Goal: Information Seeking & Learning: Learn about a topic

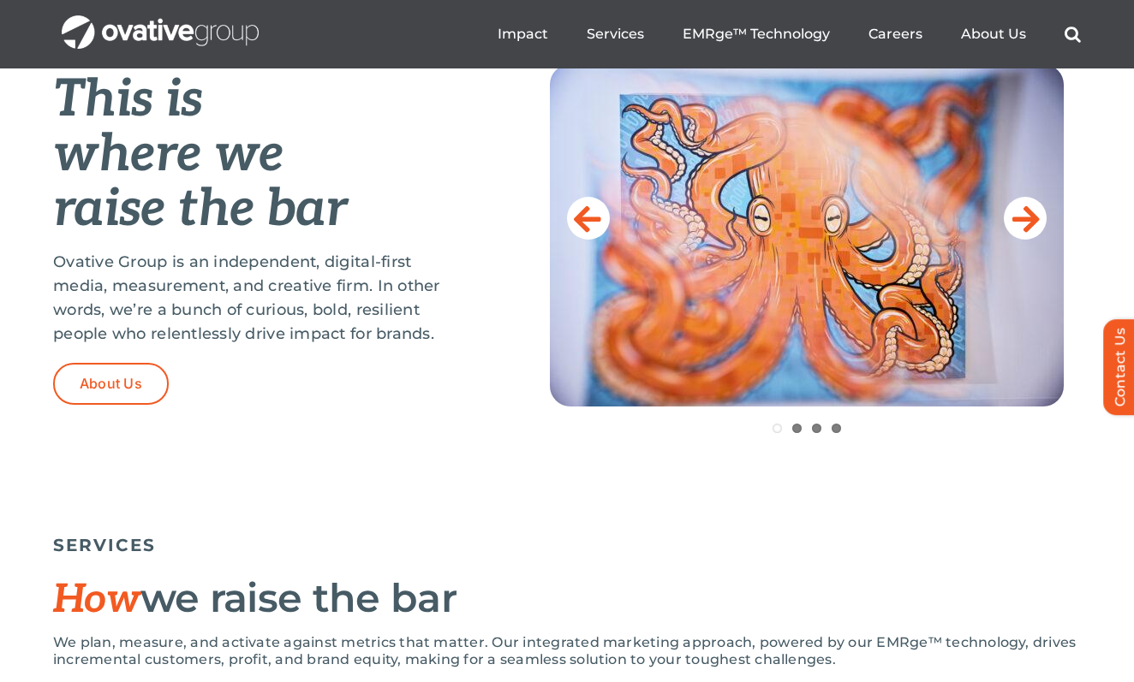
scroll to position [678, 0]
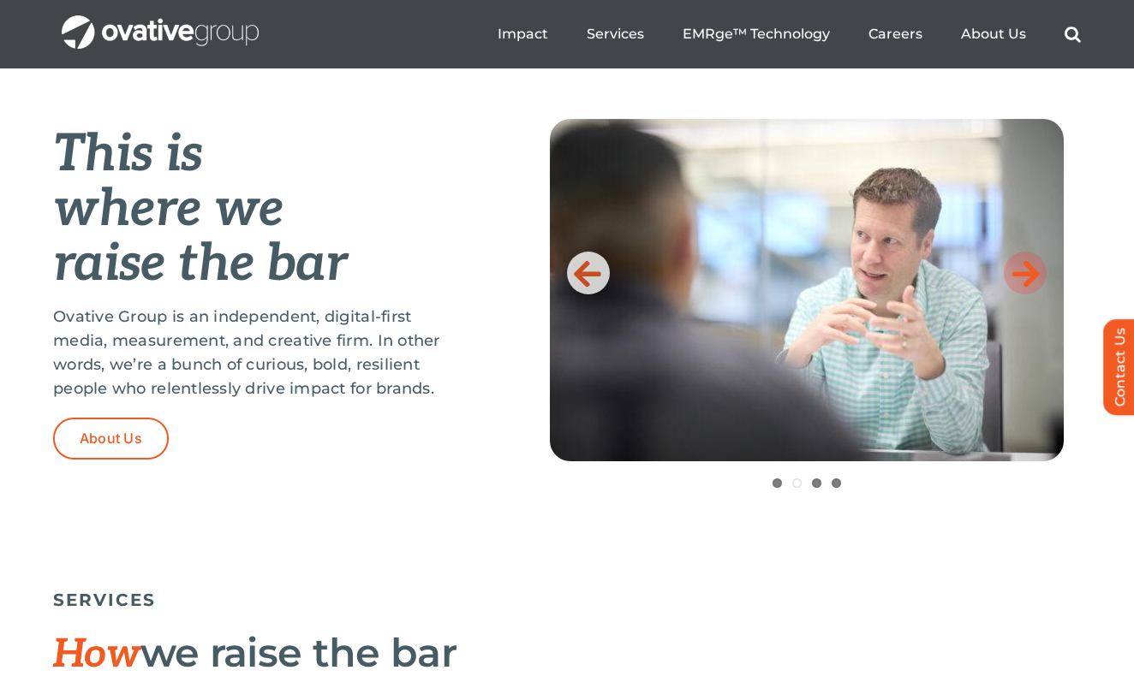
click at [1016, 281] on icon at bounding box center [1025, 273] width 27 height 34
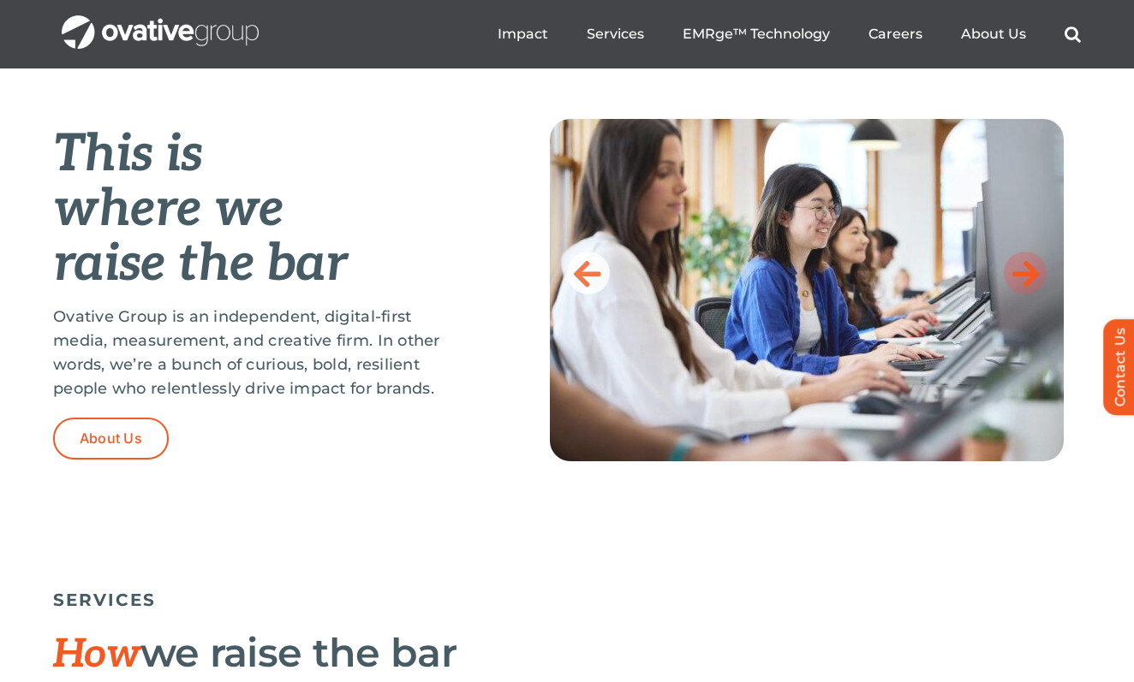
click at [1016, 281] on icon at bounding box center [1025, 273] width 27 height 34
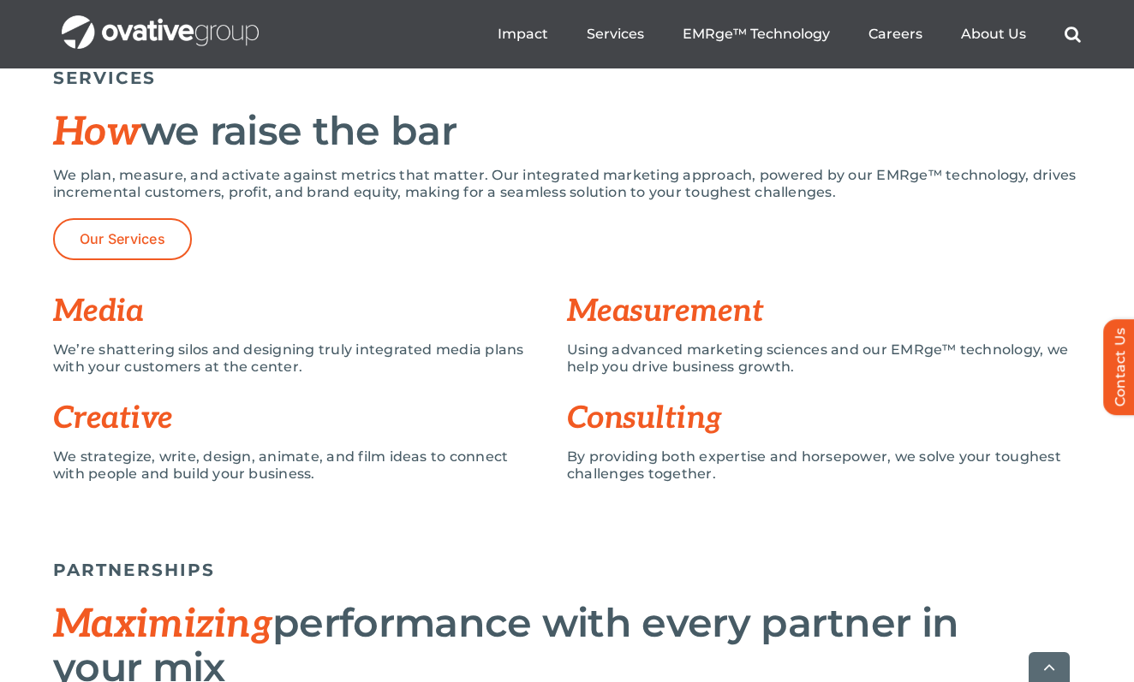
scroll to position [1208, 0]
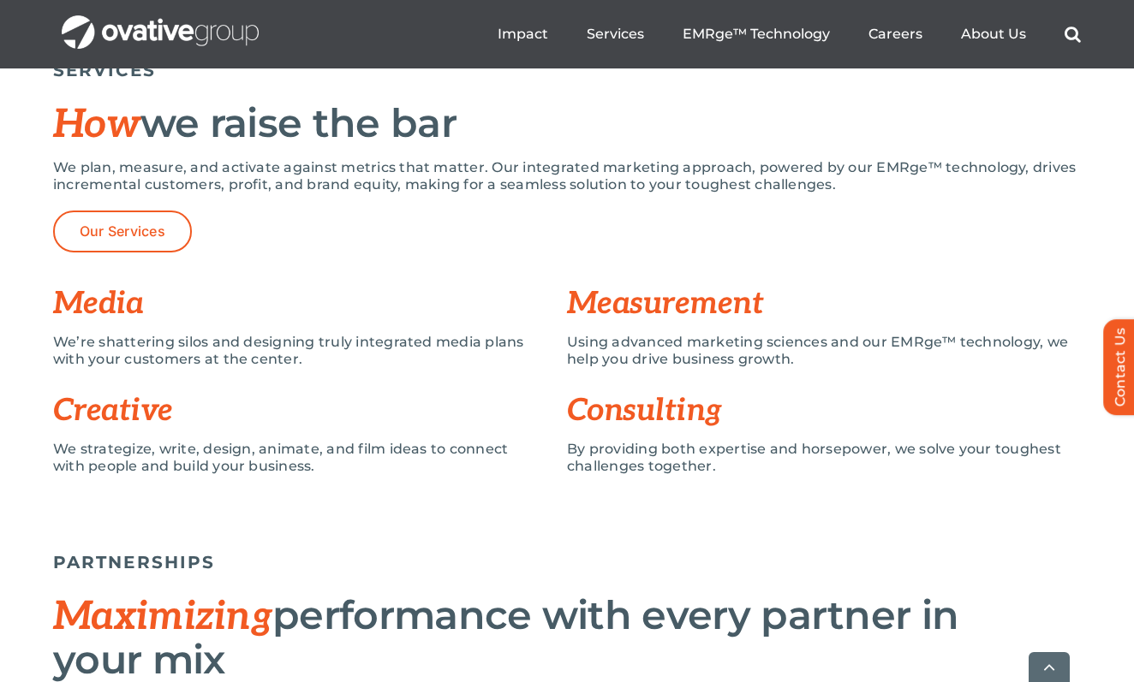
click at [244, 351] on p "We’re shattering silos and designing truly integrated media plans with your cus…" at bounding box center [297, 351] width 488 height 34
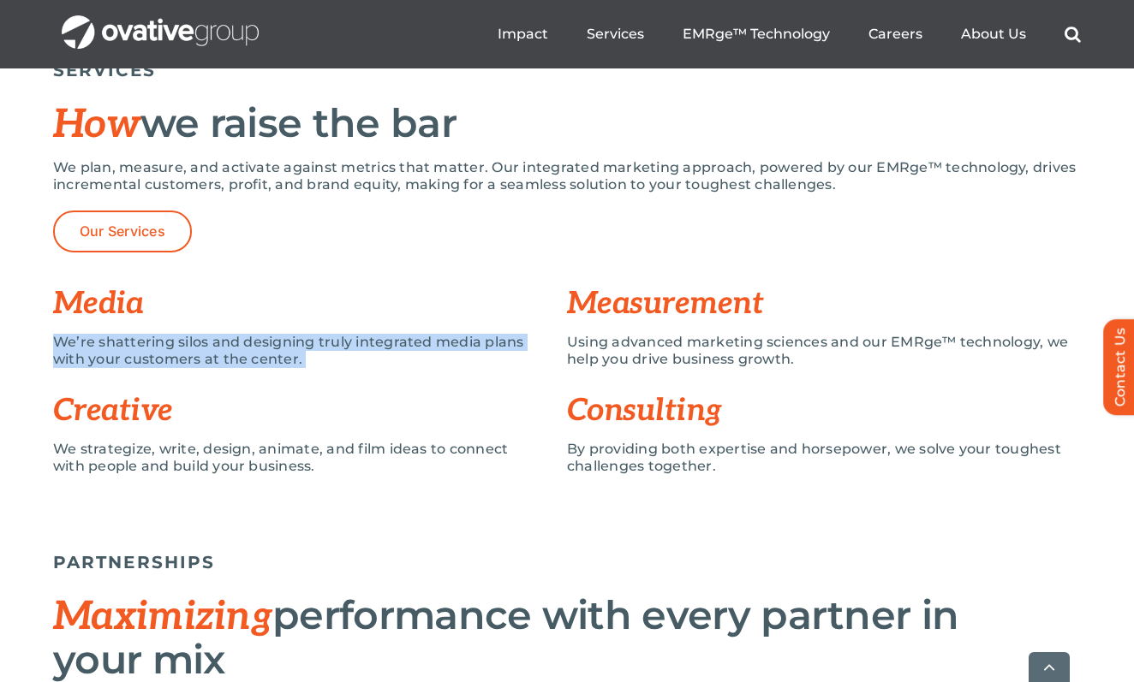
click at [244, 351] on p "We’re shattering silos and designing truly integrated media plans with your cus…" at bounding box center [297, 351] width 488 height 34
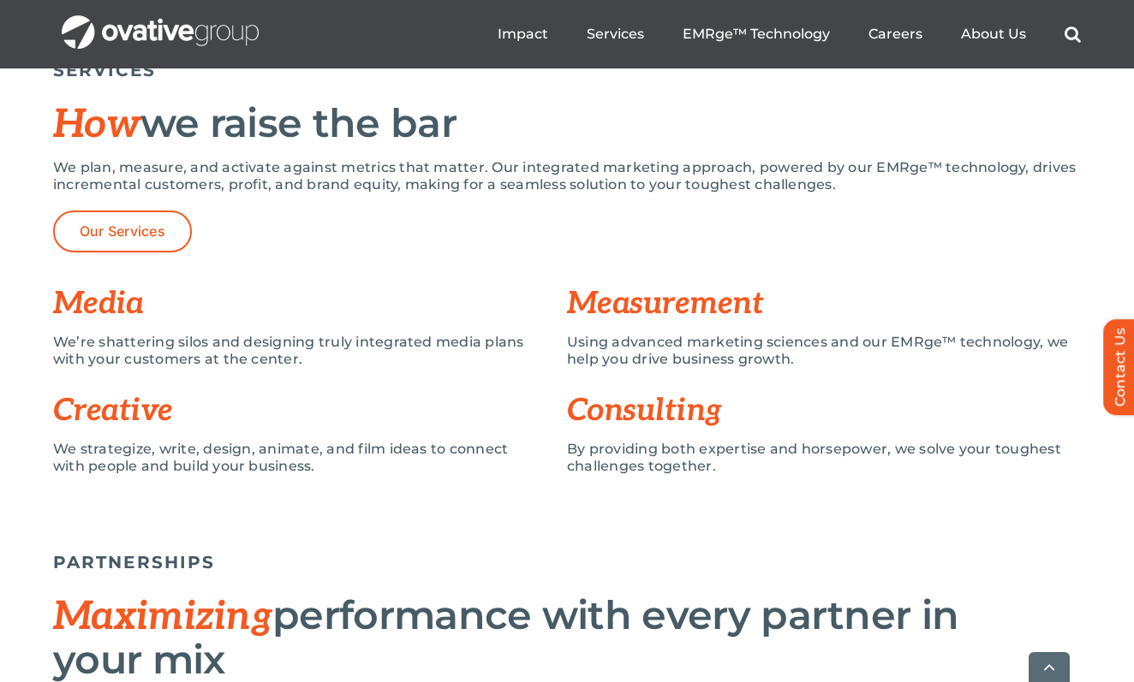
click at [283, 361] on p "We’re shattering silos and designing truly integrated media plans with your cus…" at bounding box center [297, 351] width 488 height 34
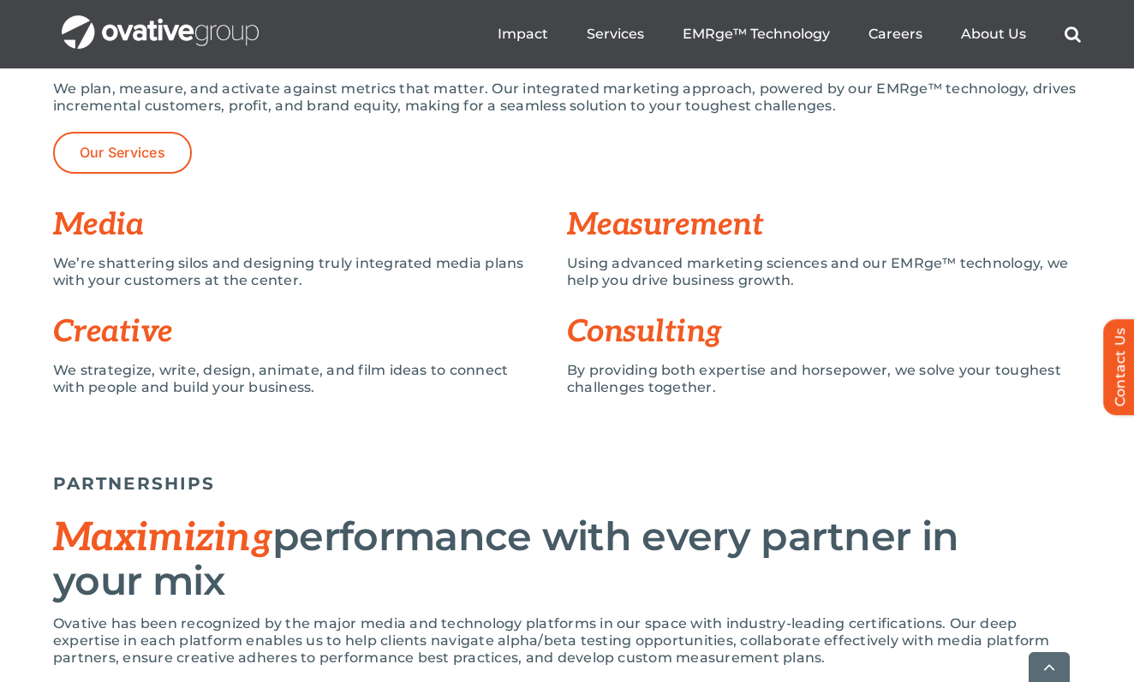
scroll to position [1288, 0]
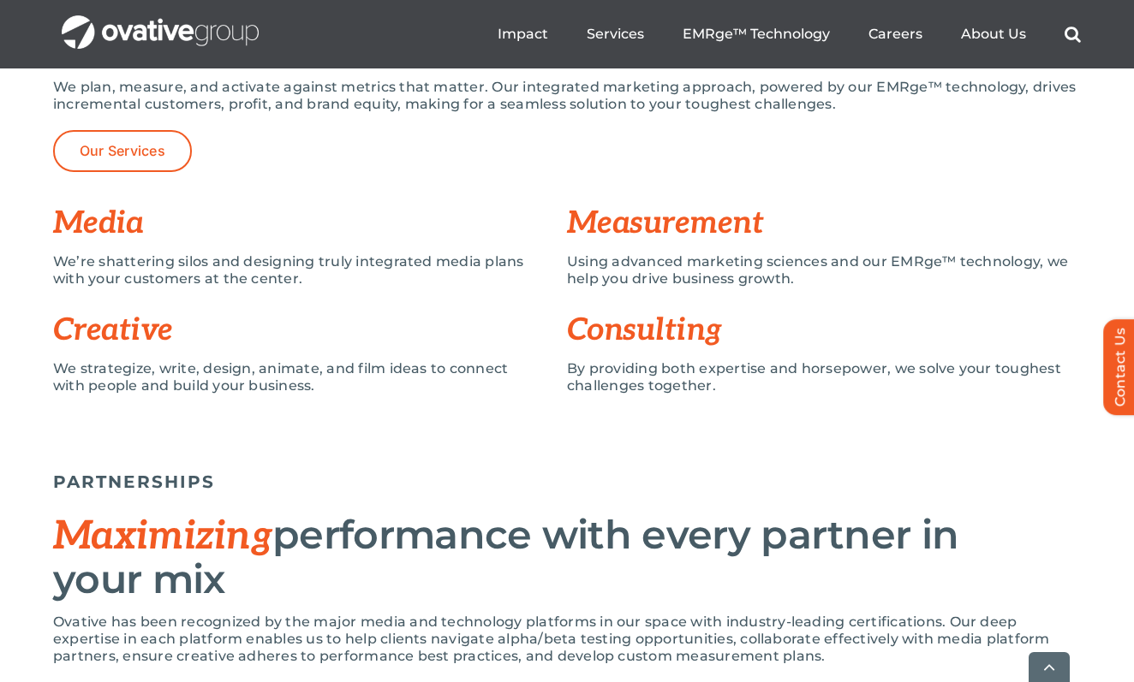
click at [534, 390] on p "We strategize, write, design, animate, and film ideas to connect with people an…" at bounding box center [297, 377] width 488 height 34
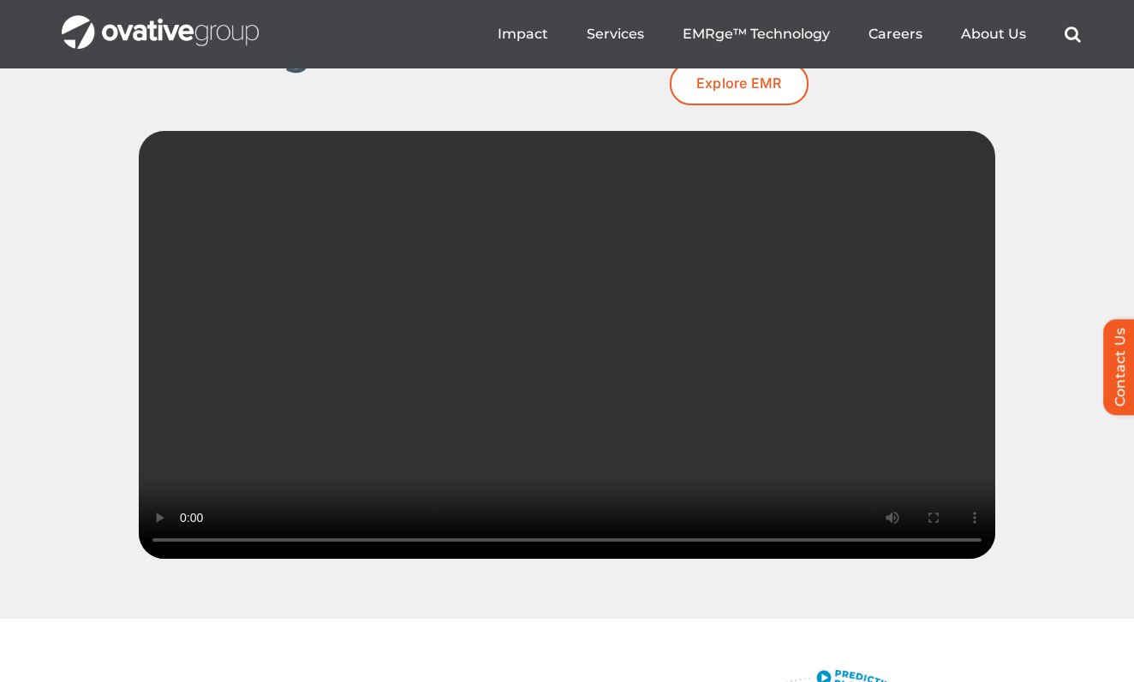
scroll to position [2443, 0]
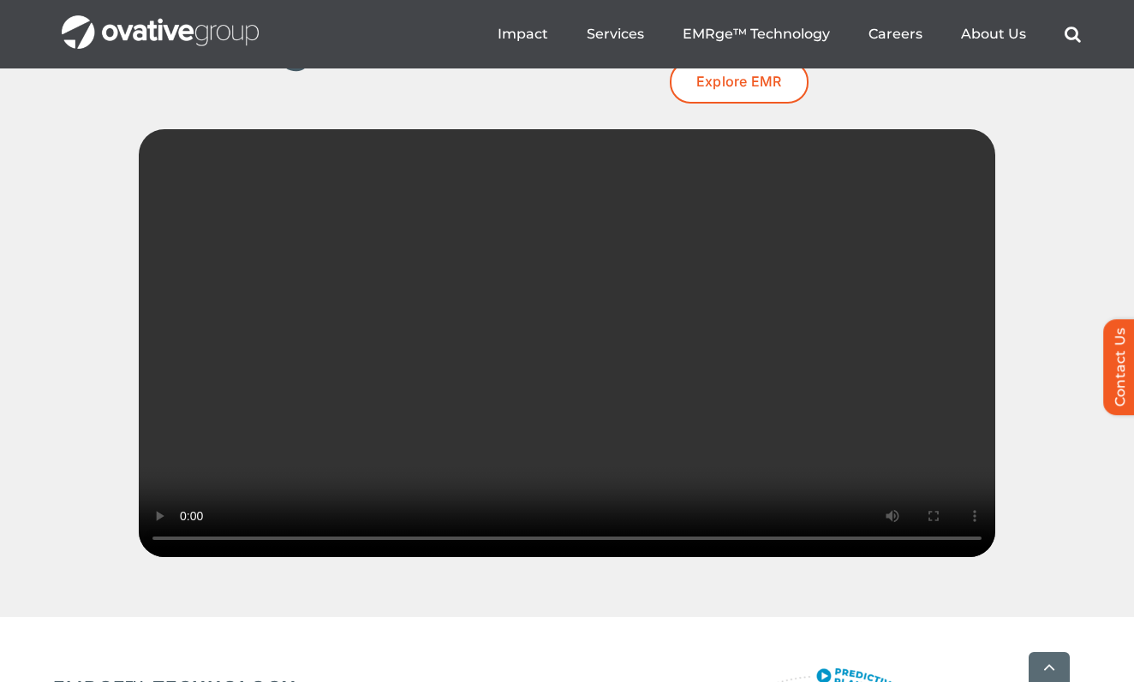
click at [897, 415] on video "Sorry, your browser doesn't support embedded videos." at bounding box center [567, 343] width 856 height 428
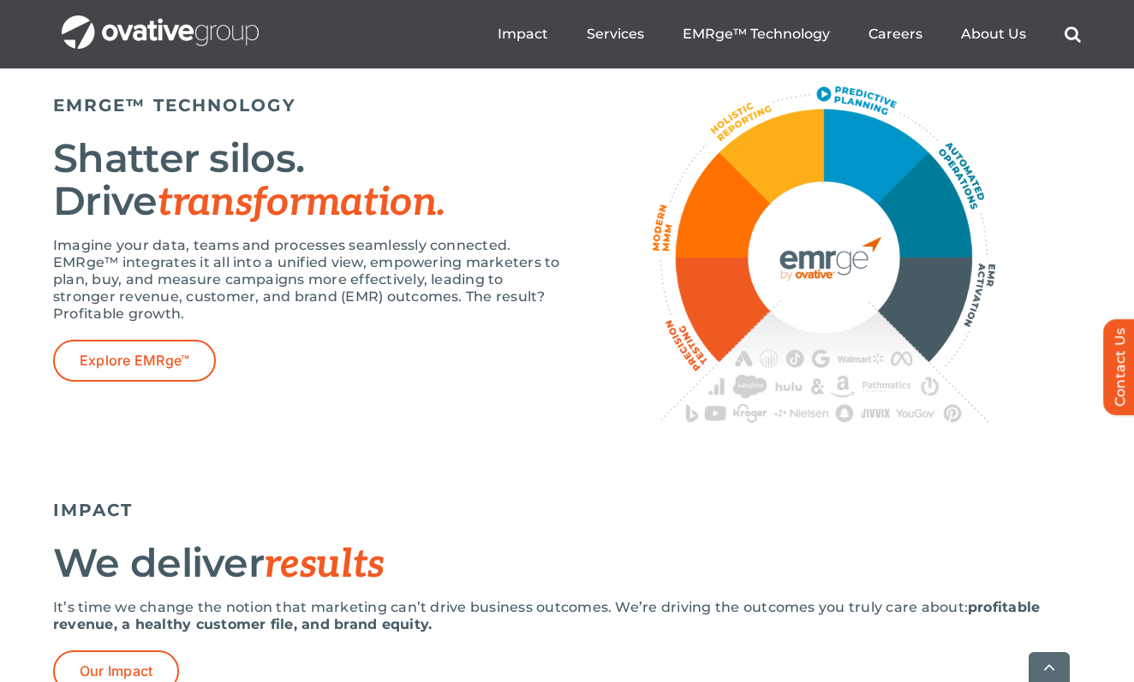
scroll to position [3063, 0]
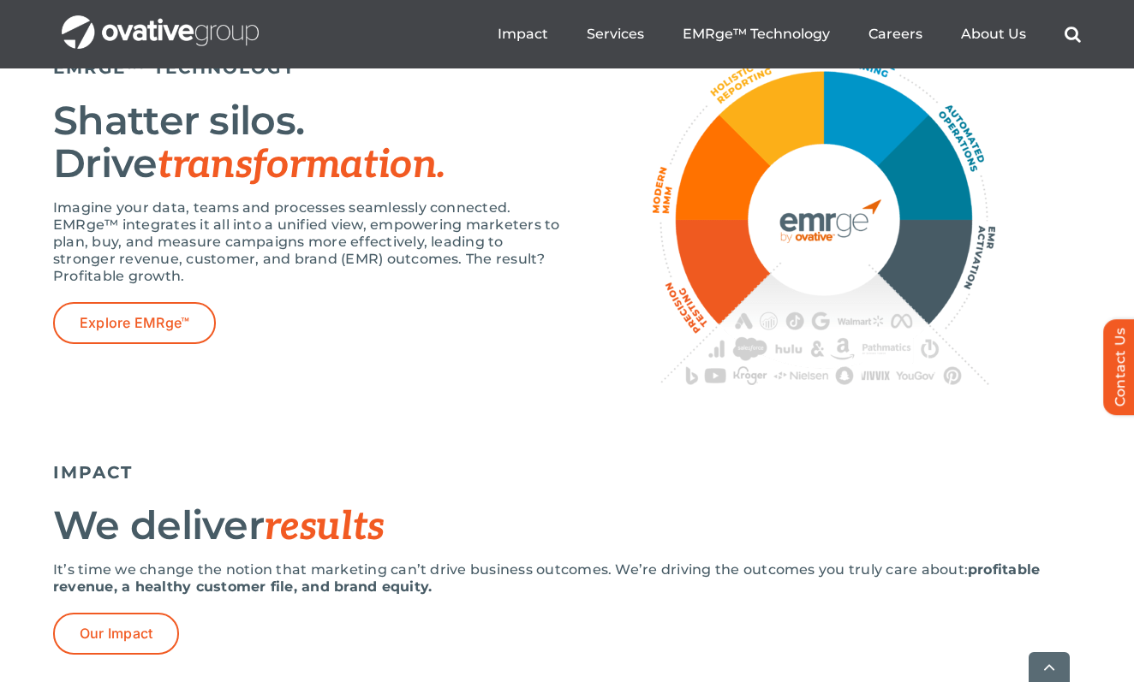
click at [823, 110] on img at bounding box center [823, 217] width 342 height 336
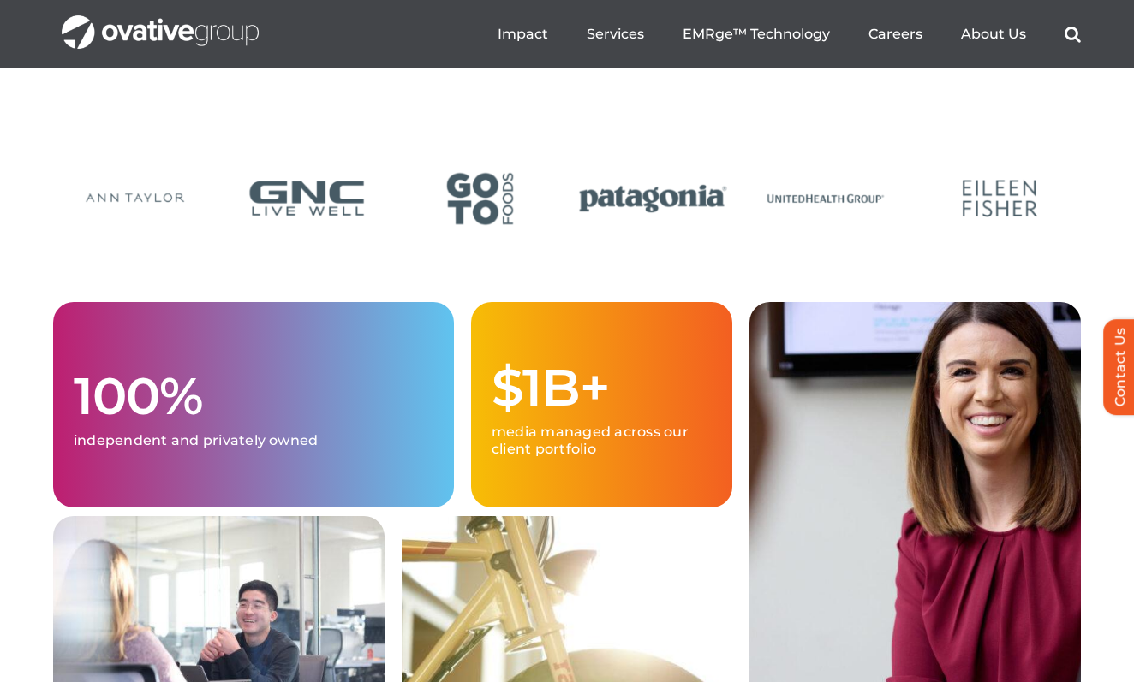
scroll to position [4139, 0]
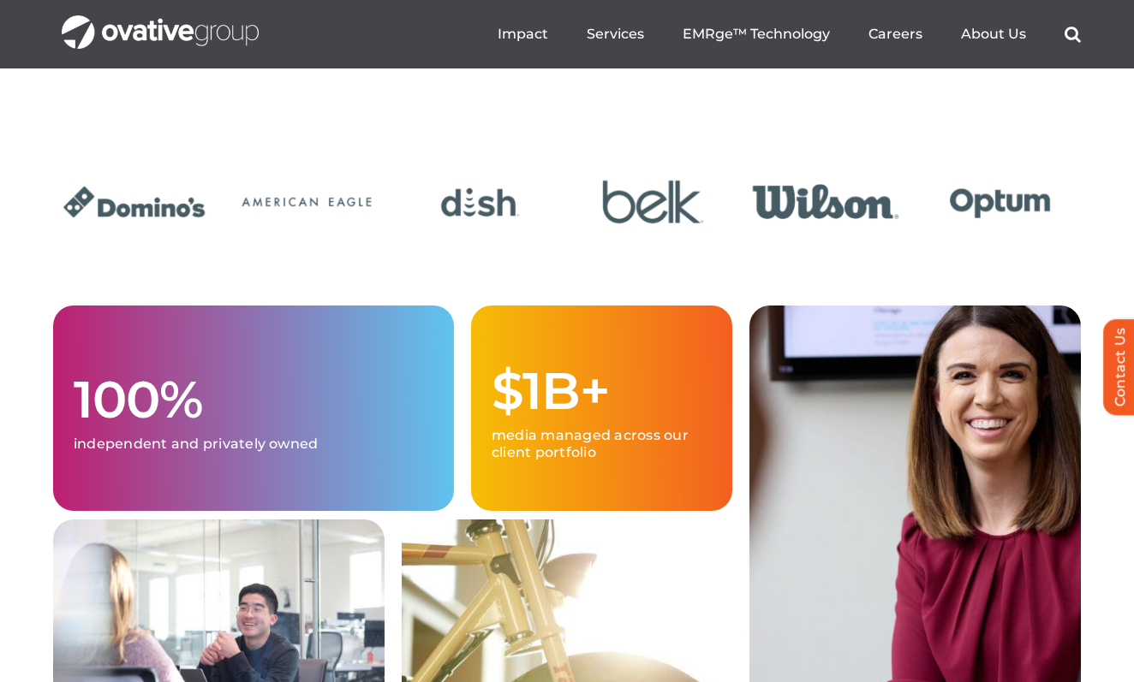
click at [800, 235] on img "5 / 24" at bounding box center [826, 202] width 162 height 67
click at [785, 235] on img "5 / 24" at bounding box center [826, 202] width 162 height 67
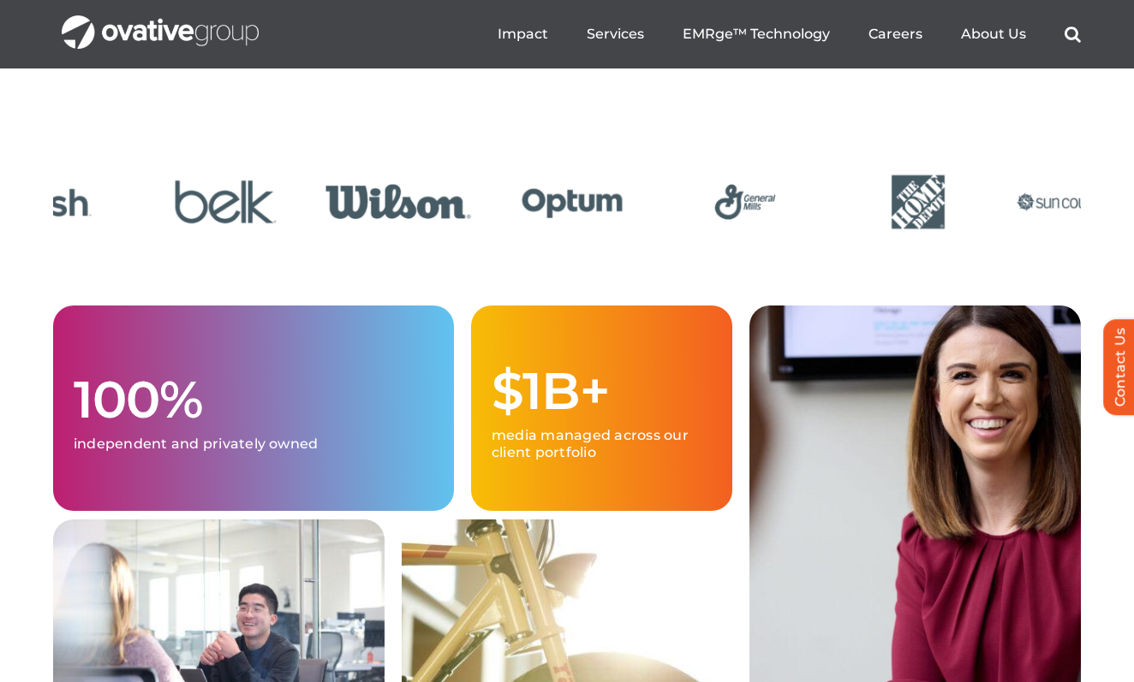
click at [348, 235] on img "5 / 24" at bounding box center [399, 202] width 162 height 67
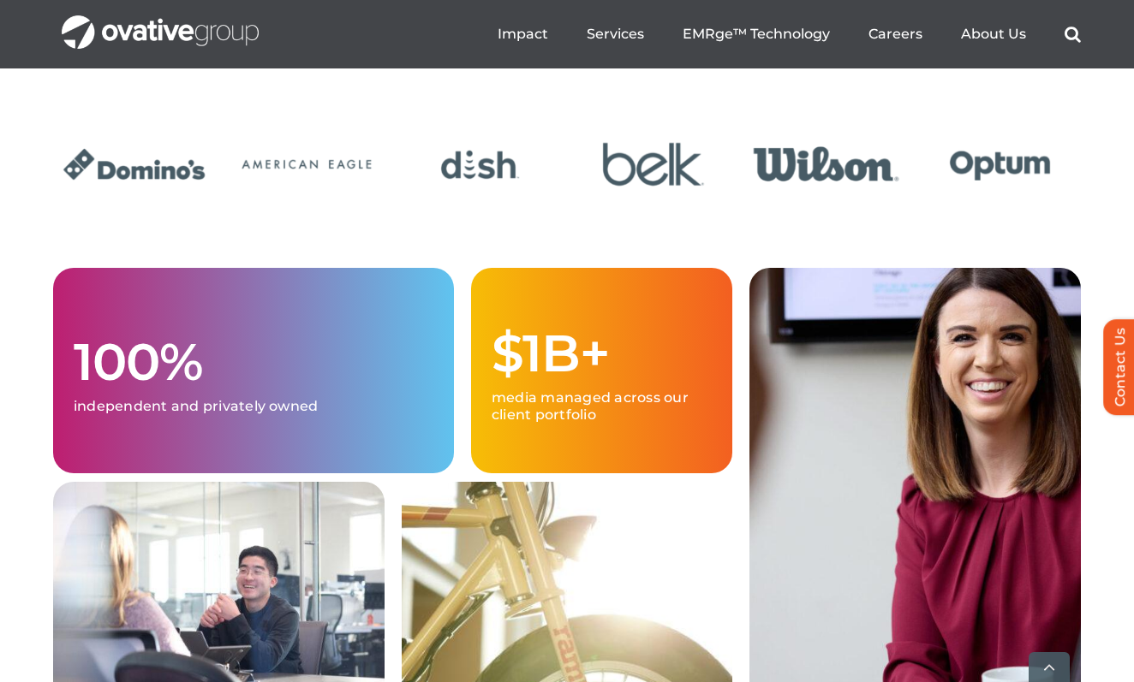
scroll to position [4195, 0]
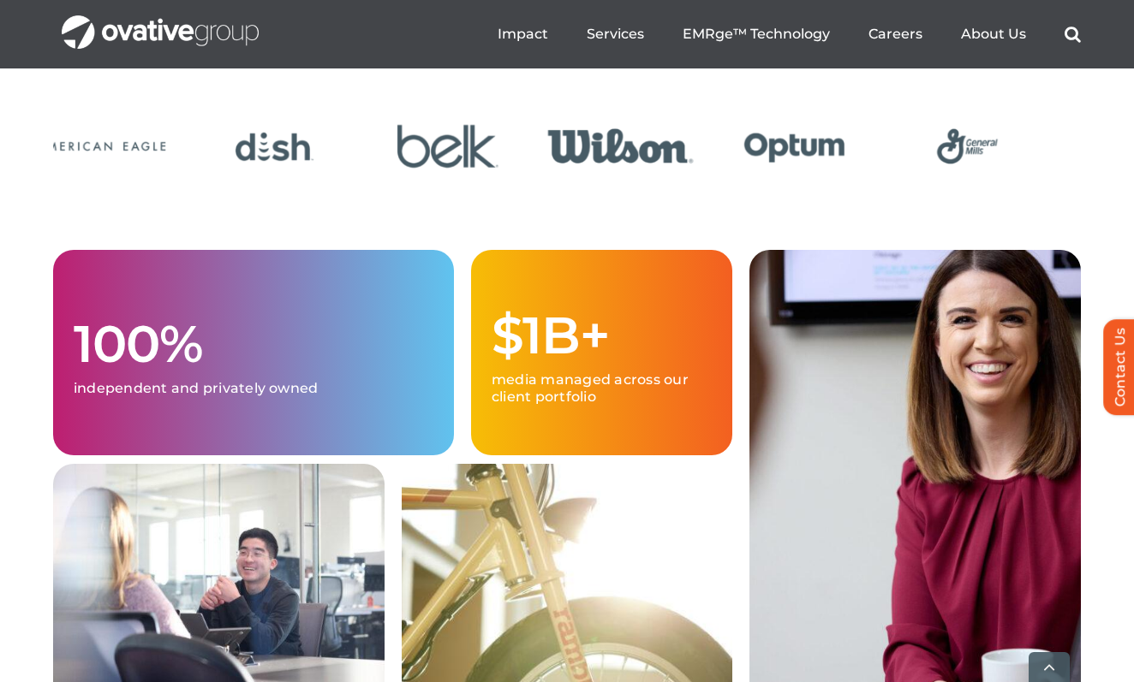
click at [218, 180] on img "3 / 24" at bounding box center [274, 146] width 162 height 67
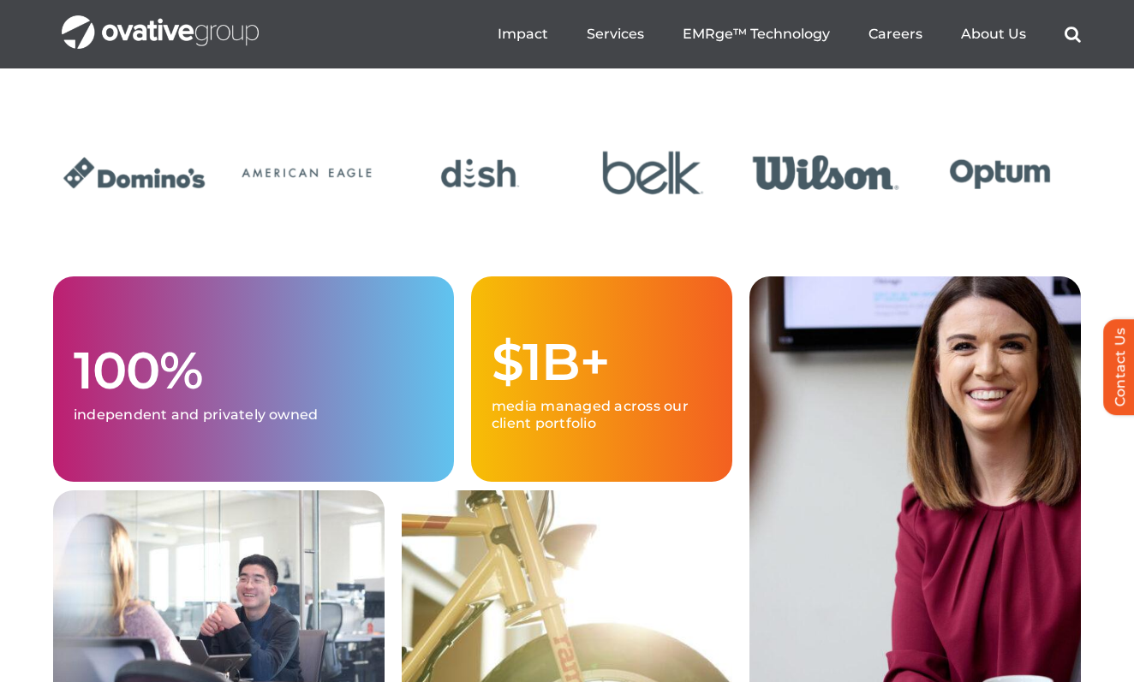
scroll to position [4136, 0]
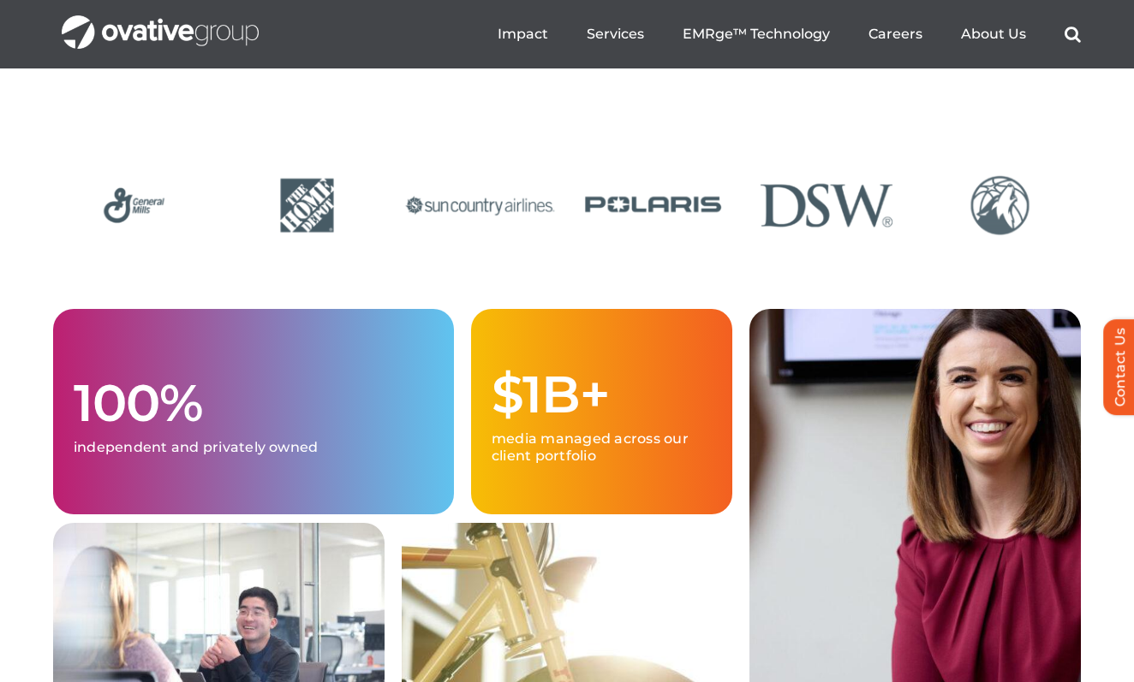
click at [1032, 239] on img "12 / 24" at bounding box center [1000, 205] width 162 height 67
click at [745, 239] on img "11 / 24" at bounding box center [826, 205] width 162 height 67
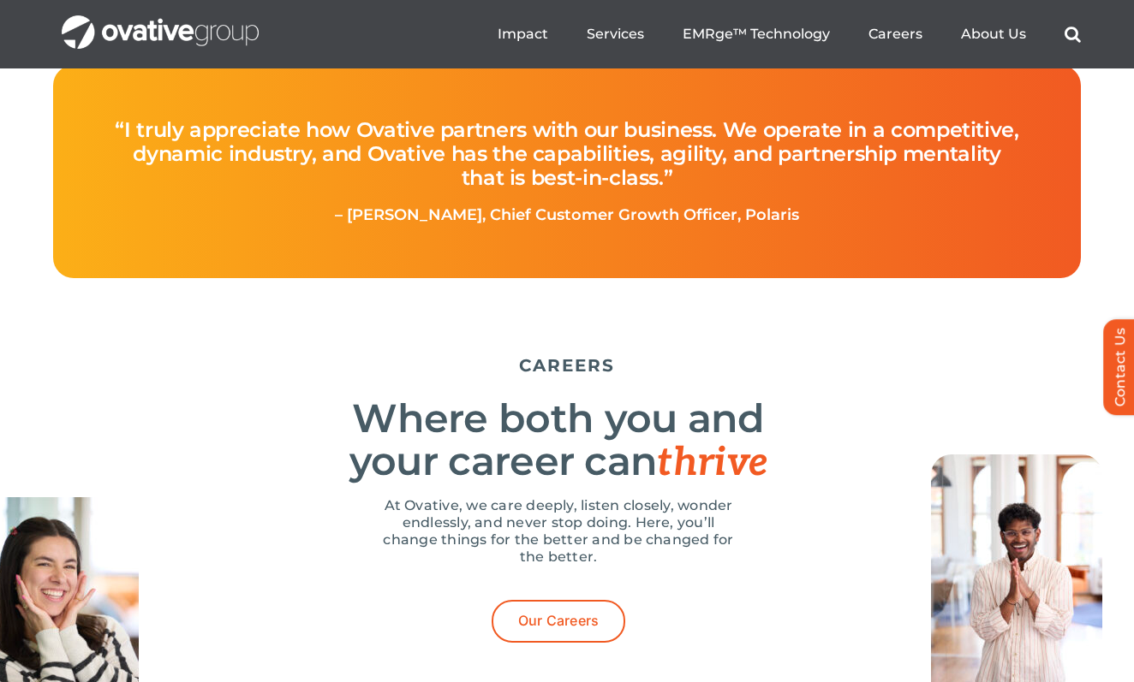
scroll to position [5063, 0]
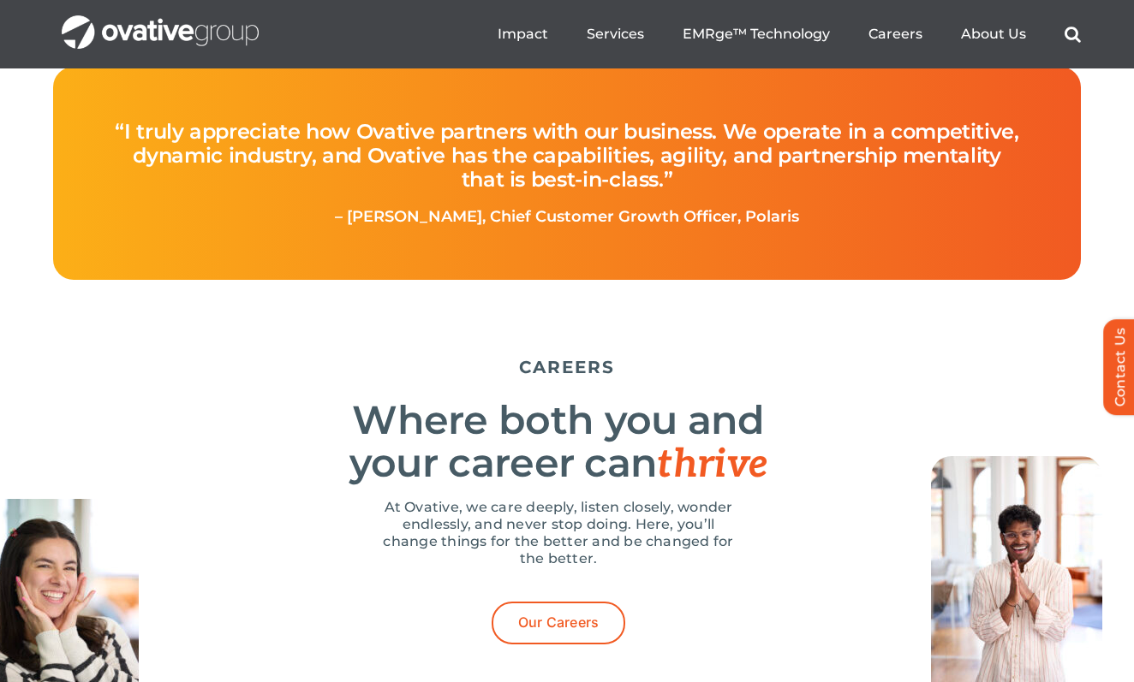
click at [330, 264] on div "“I truly appreciate how Ovative partners with our business. We operate in a com…" at bounding box center [566, 174] width 993 height 180
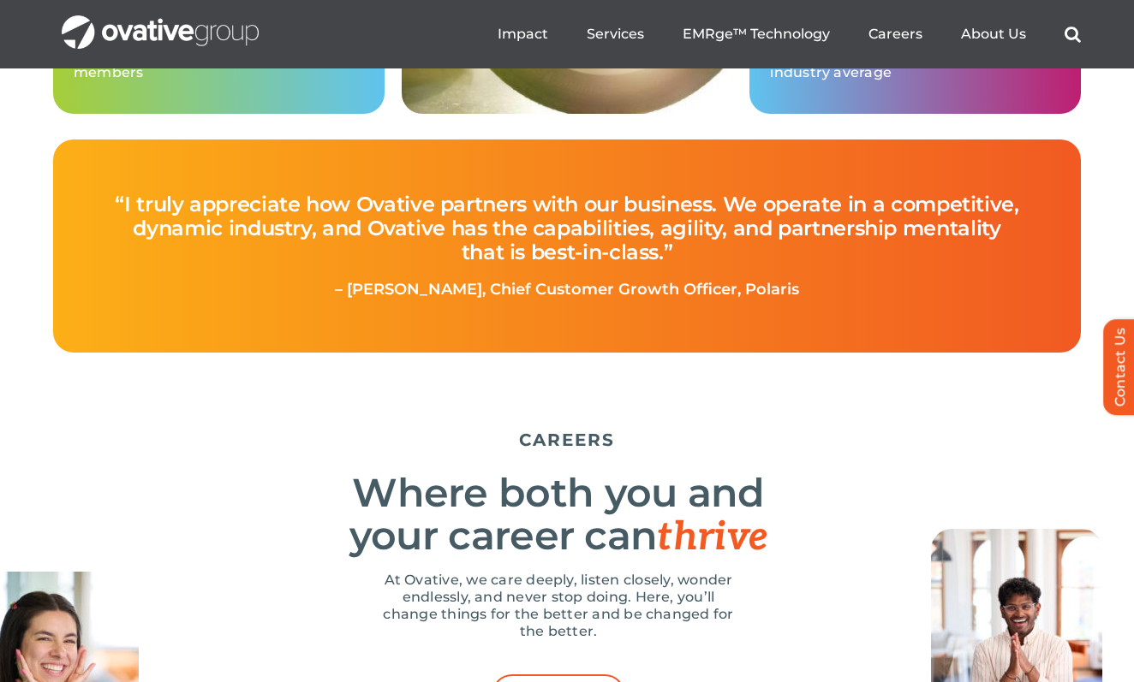
scroll to position [4989, 0]
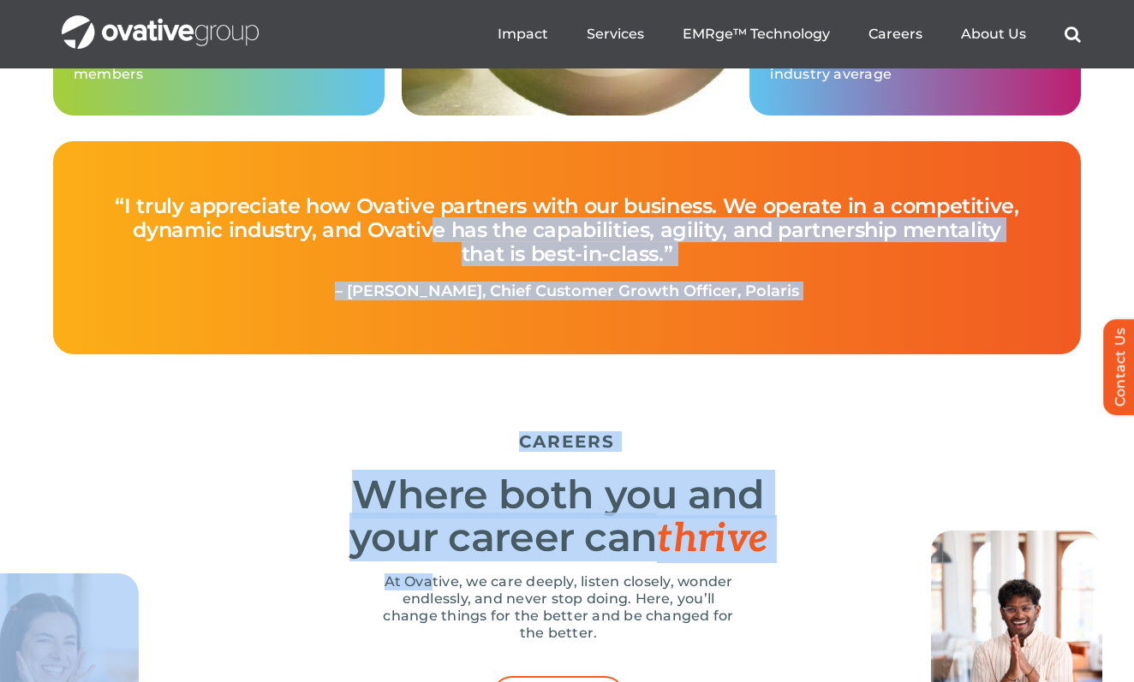
drag, startPoint x: 431, startPoint y: 279, endPoint x: 474, endPoint y: 733, distance: 455.8
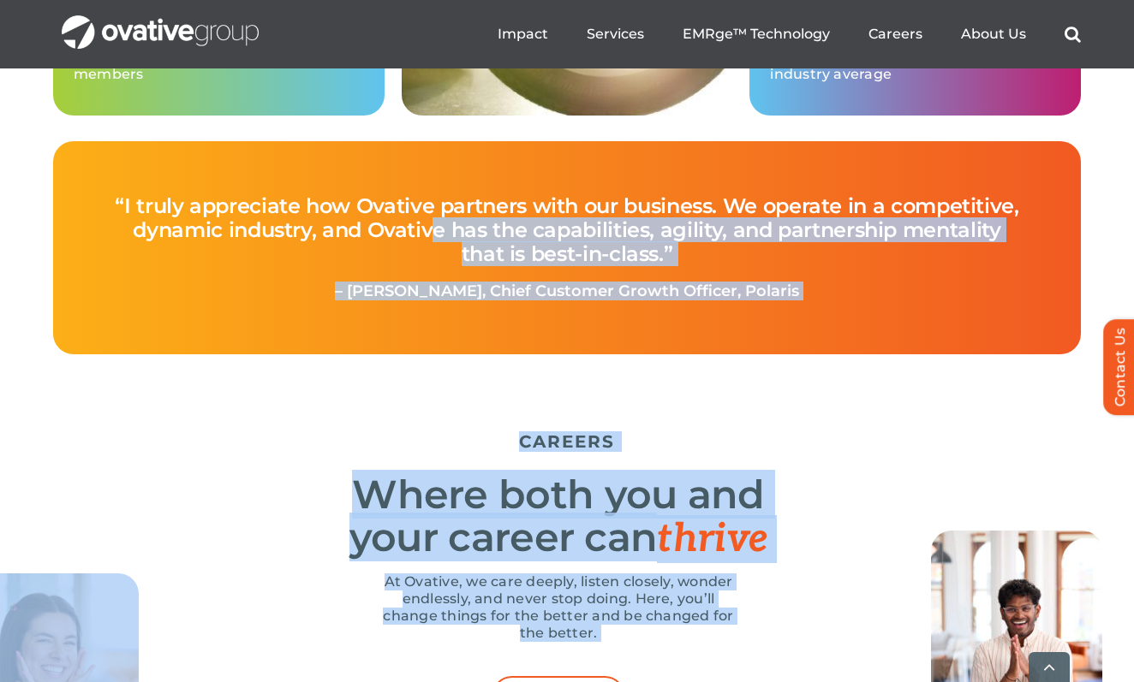
scroll to position [5169, 0]
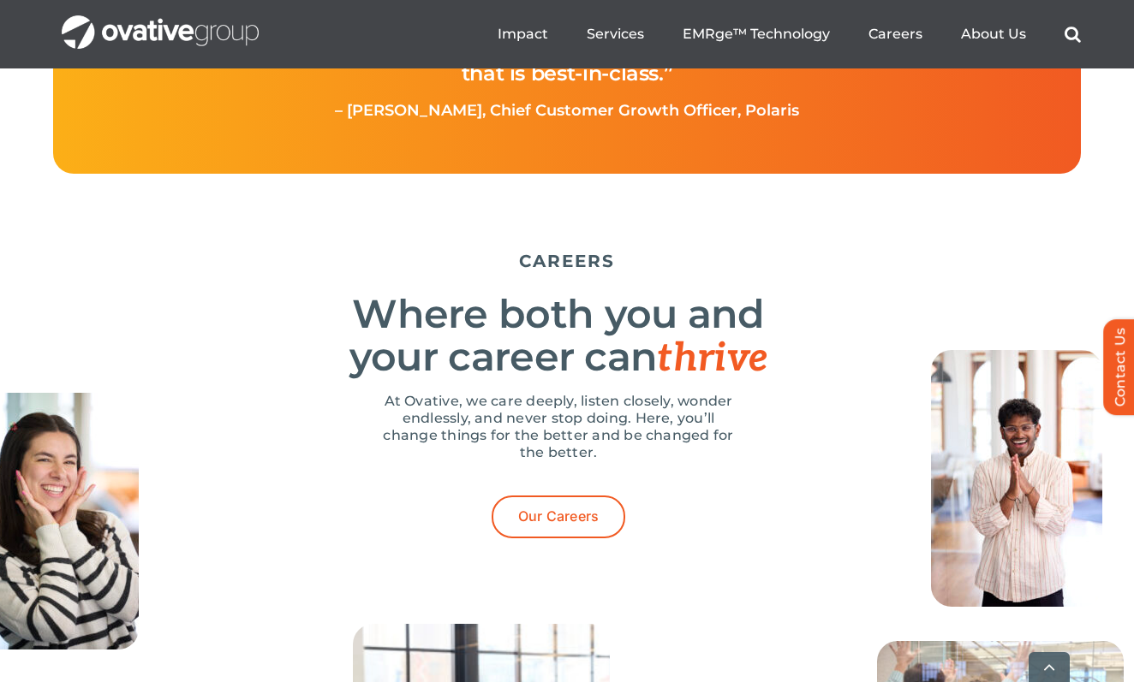
click at [296, 380] on h2 "Where both you and your career can thrive" at bounding box center [558, 336] width 1044 height 87
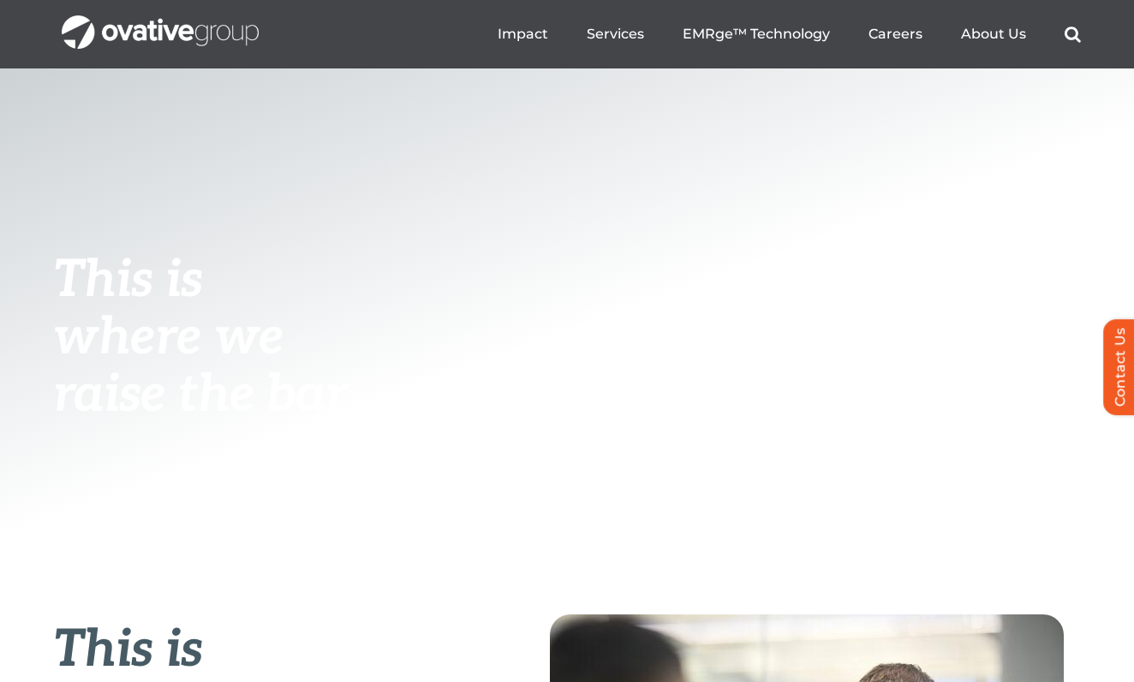
scroll to position [0, 0]
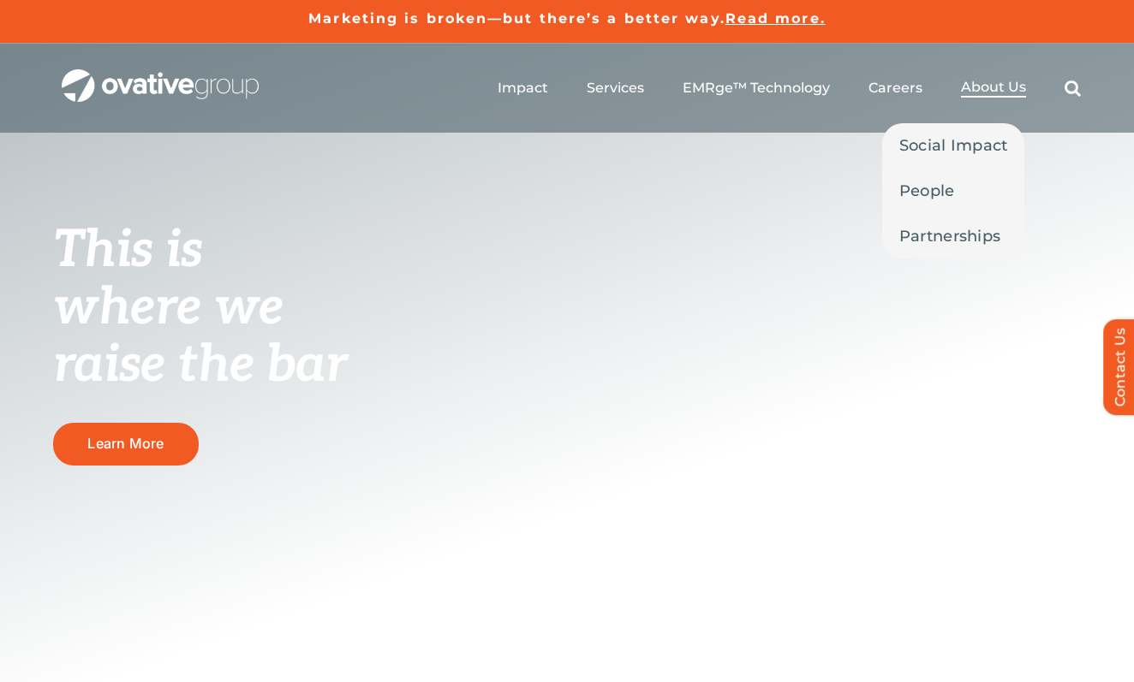
click at [991, 85] on span "About Us" at bounding box center [993, 87] width 65 height 17
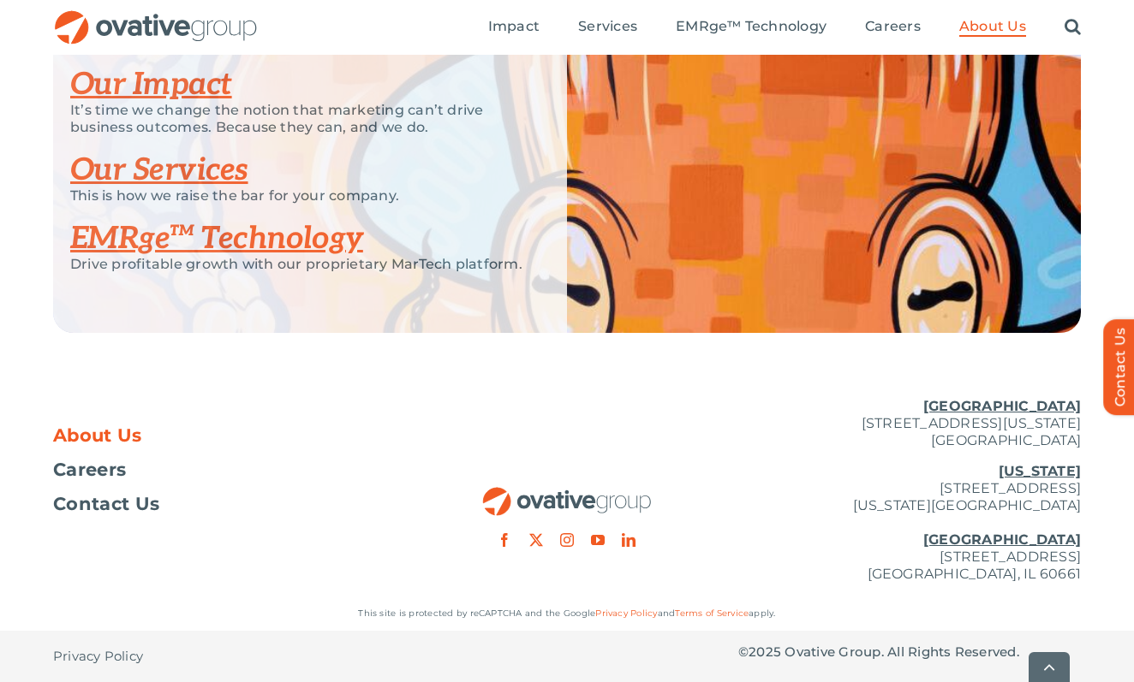
scroll to position [3721, 0]
click at [284, 237] on link "EMRge™ Technology" at bounding box center [216, 239] width 293 height 38
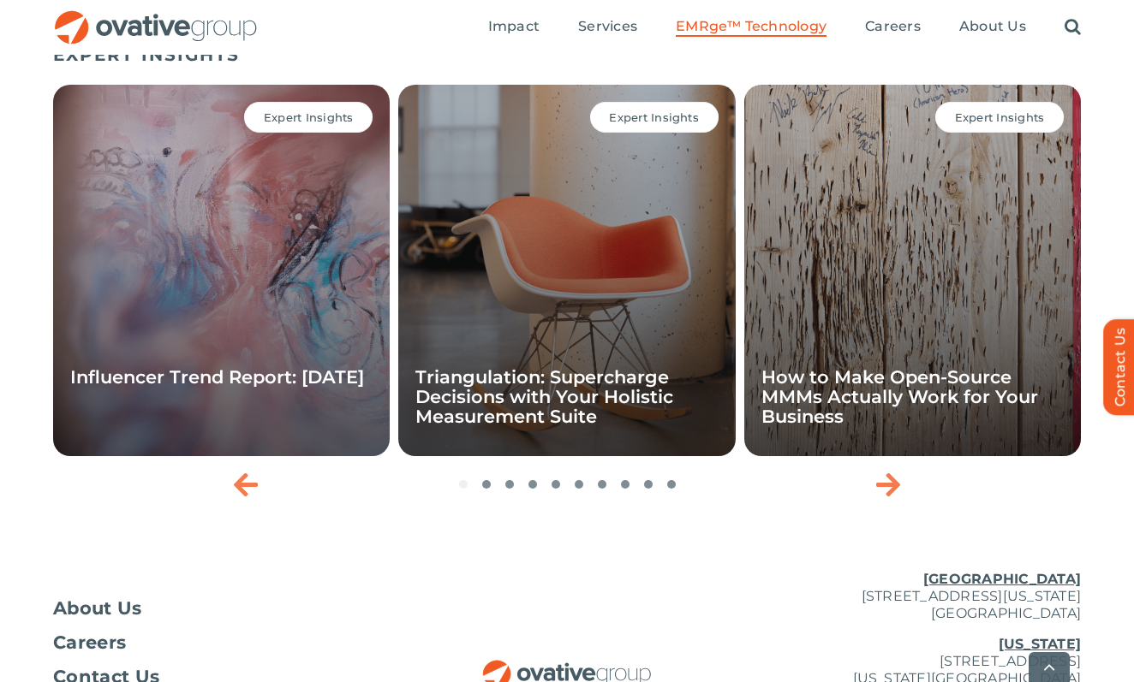
scroll to position [5842, 0]
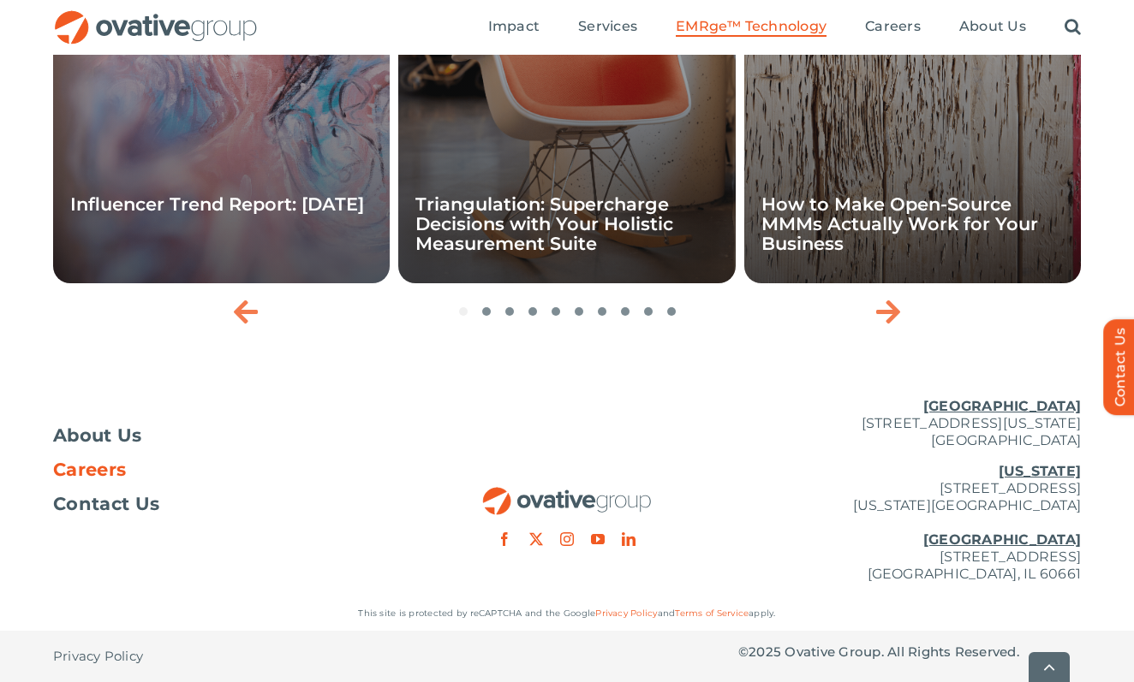
click at [393, 462] on link "Careers" at bounding box center [224, 469] width 342 height 17
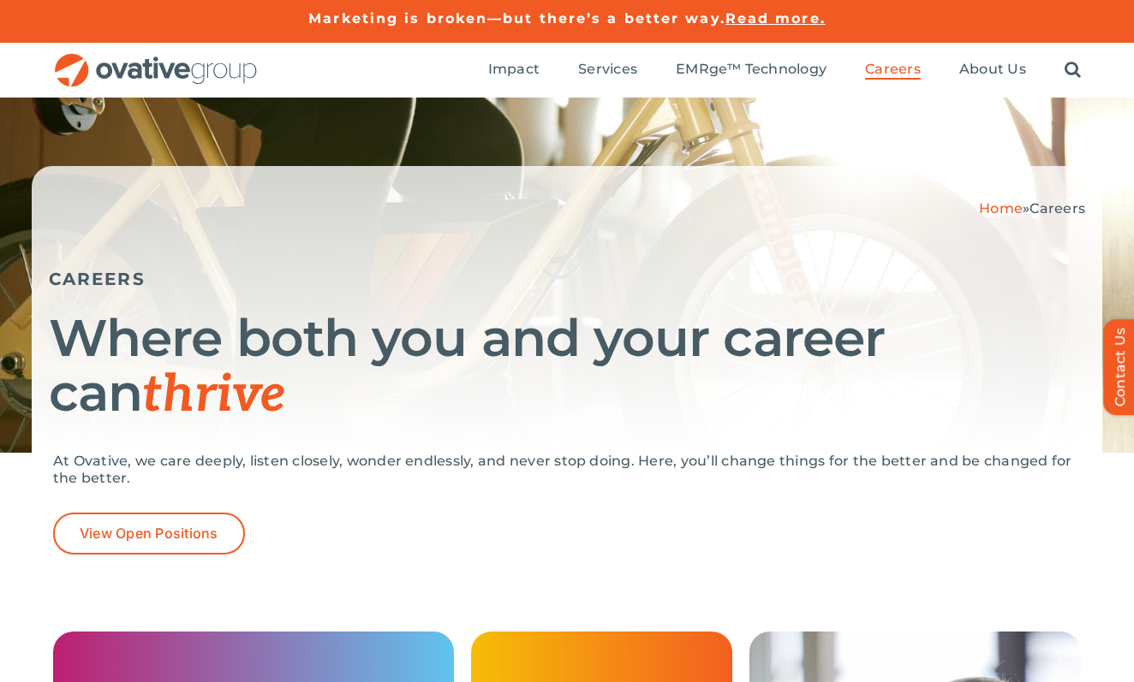
scroll to position [153, 0]
